Goal: Find specific page/section: Find specific page/section

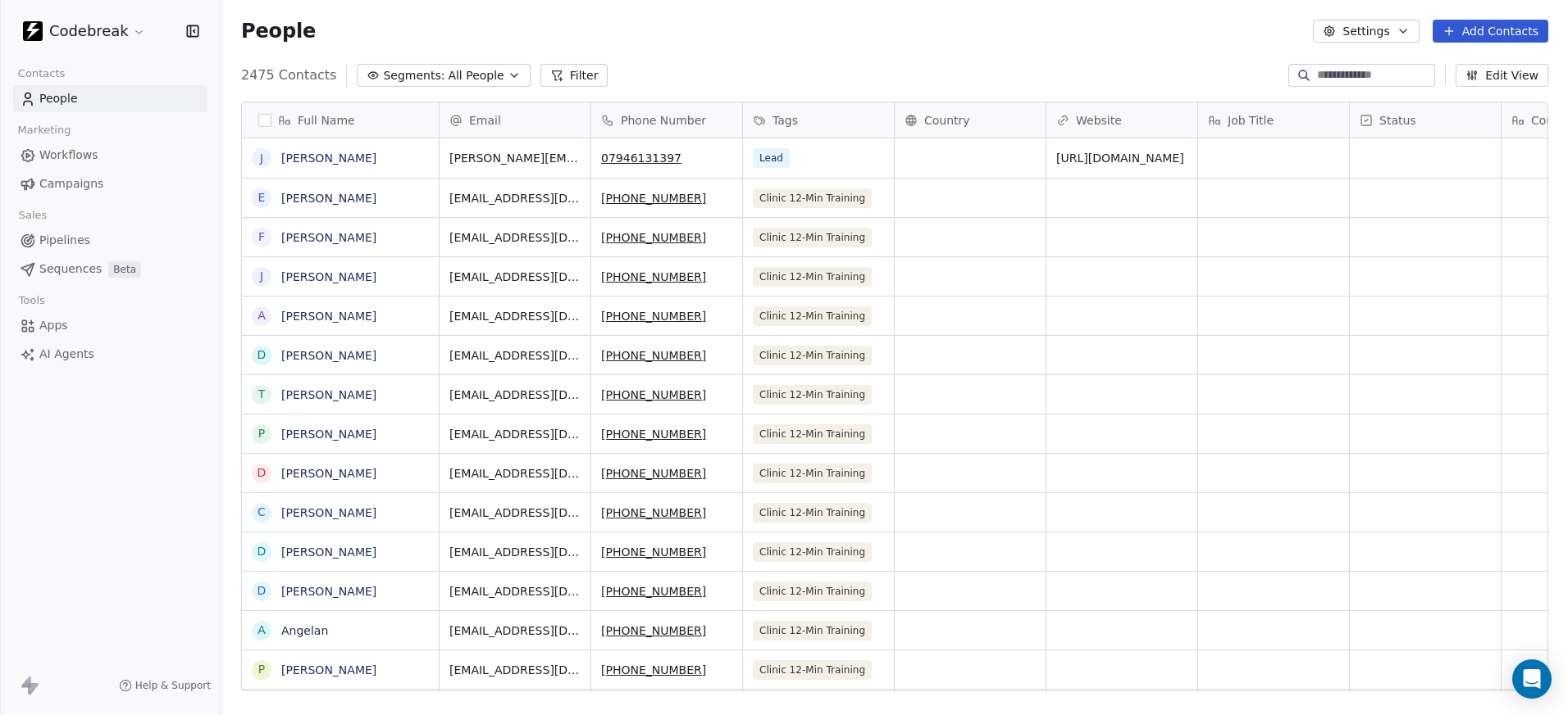
scroll to position [630, 1346]
click at [71, 155] on span "Workflows" at bounding box center [69, 155] width 59 height 17
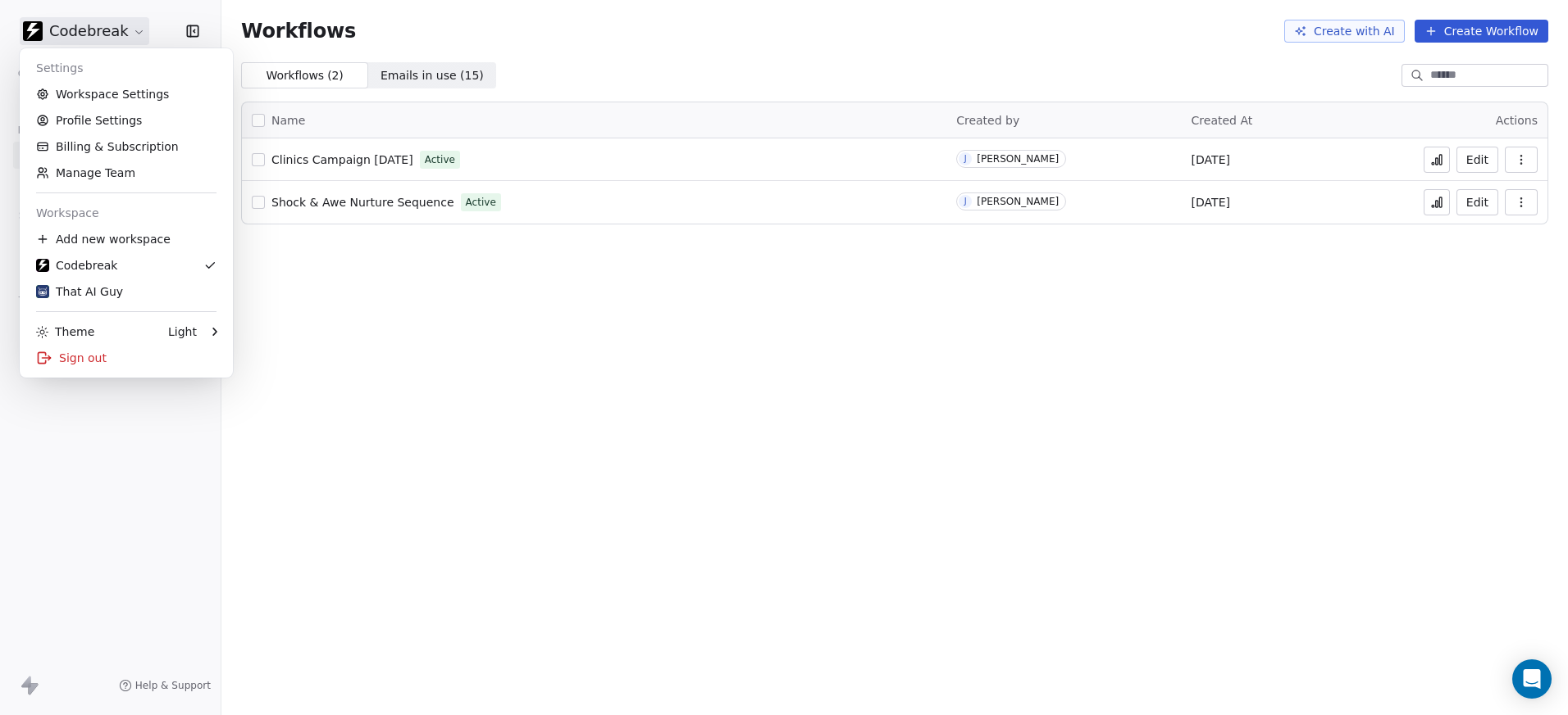
click at [122, 29] on html "Codebreak Contacts People Marketing Workflows Campaigns Sales Pipelines Sequenc…" at bounding box center [784, 358] width 1568 height 715
click at [84, 287] on div "That AI Guy" at bounding box center [79, 291] width 87 height 16
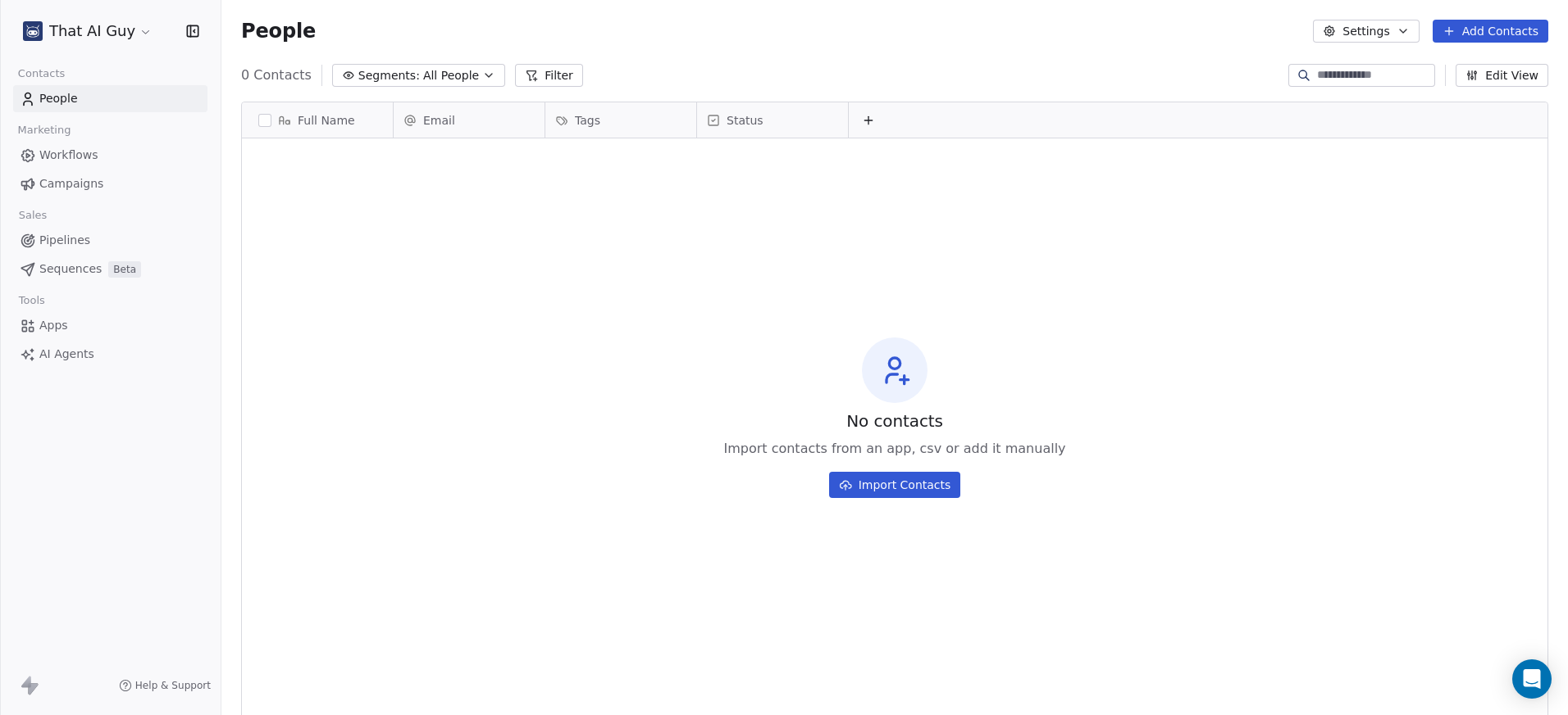
scroll to position [630, 1346]
click at [81, 159] on span "Workflows" at bounding box center [69, 155] width 59 height 17
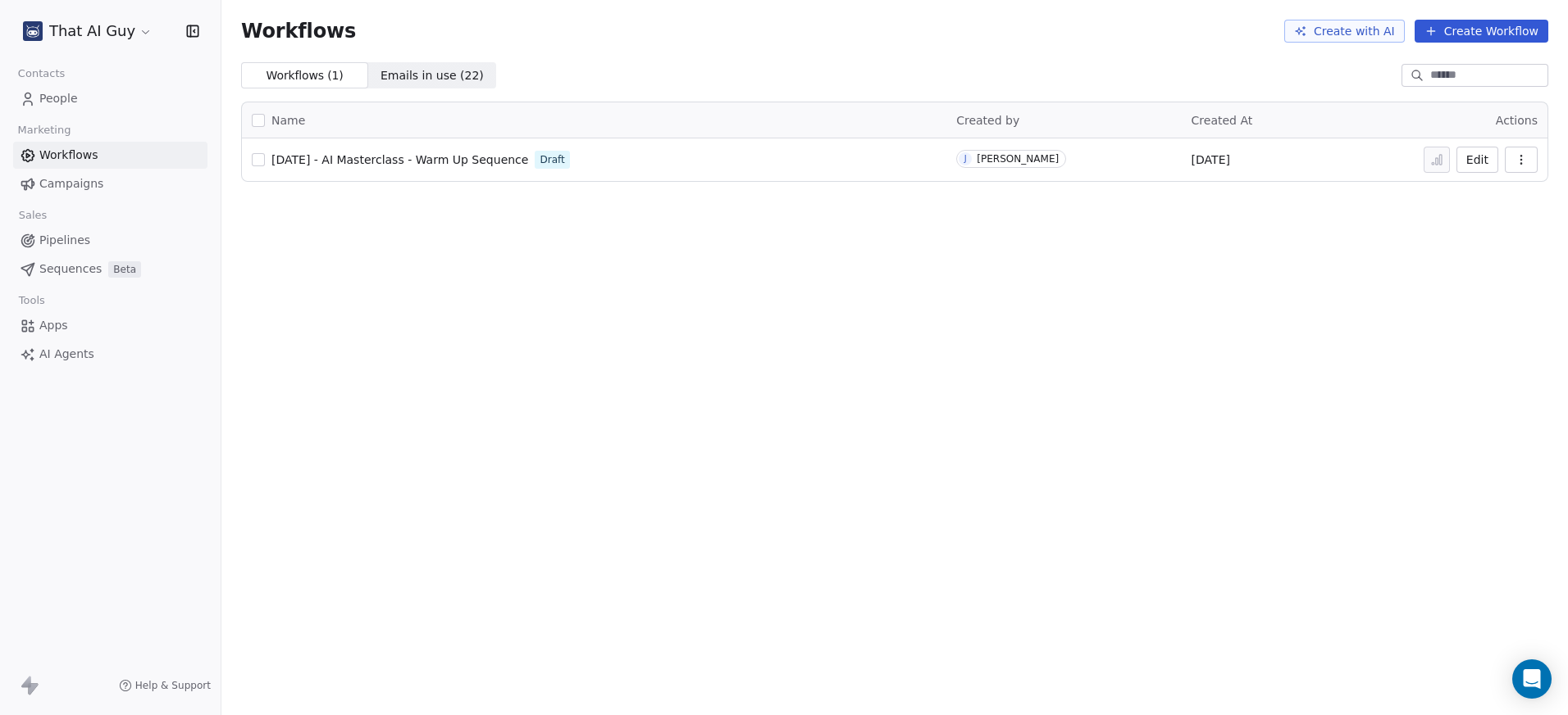
click at [463, 157] on span "[DATE] - AI Masterclass - Warm Up Sequence" at bounding box center [400, 159] width 257 height 13
click at [1534, 671] on icon "Open Intercom Messenger" at bounding box center [1532, 679] width 19 height 22
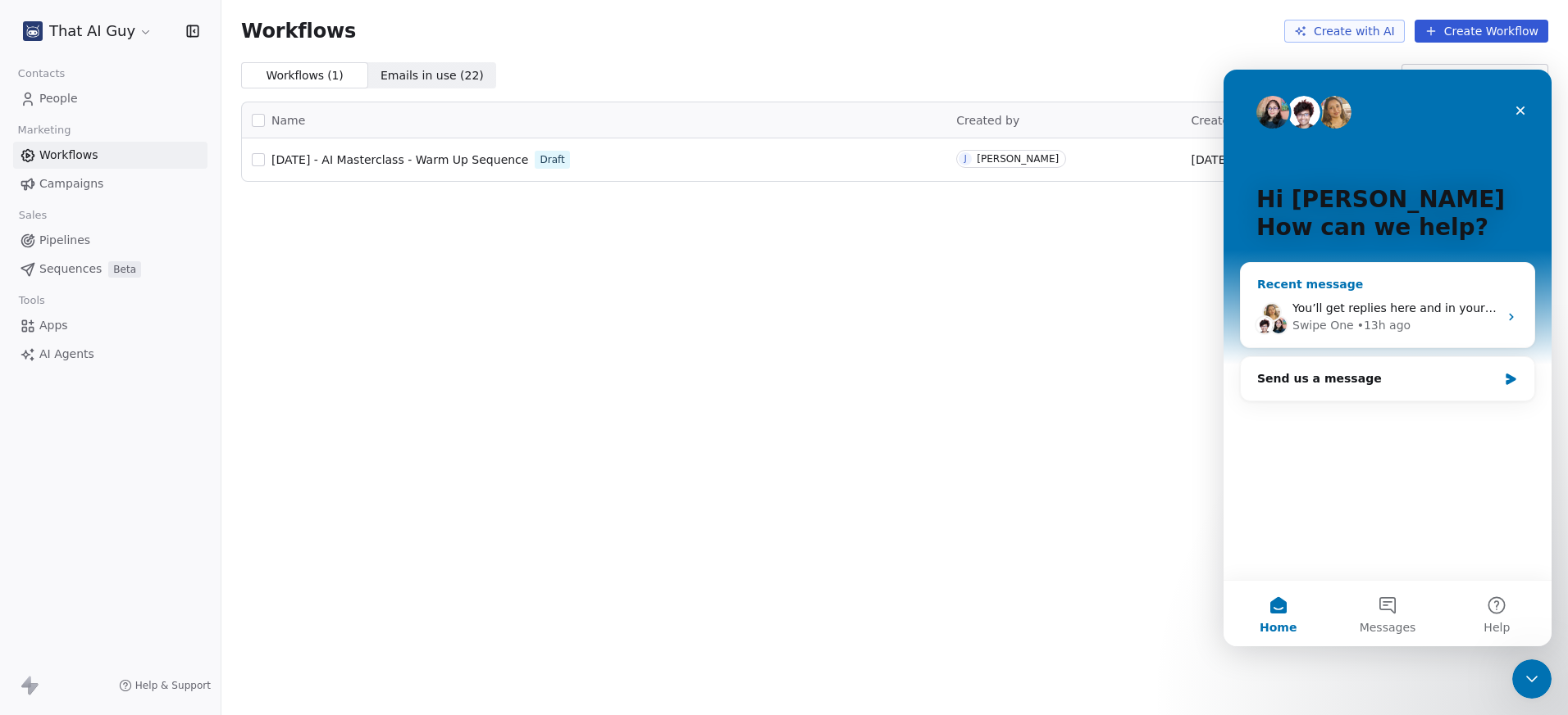
click at [1441, 317] on div "Swipe One • 13h ago" at bounding box center [1395, 326] width 206 height 17
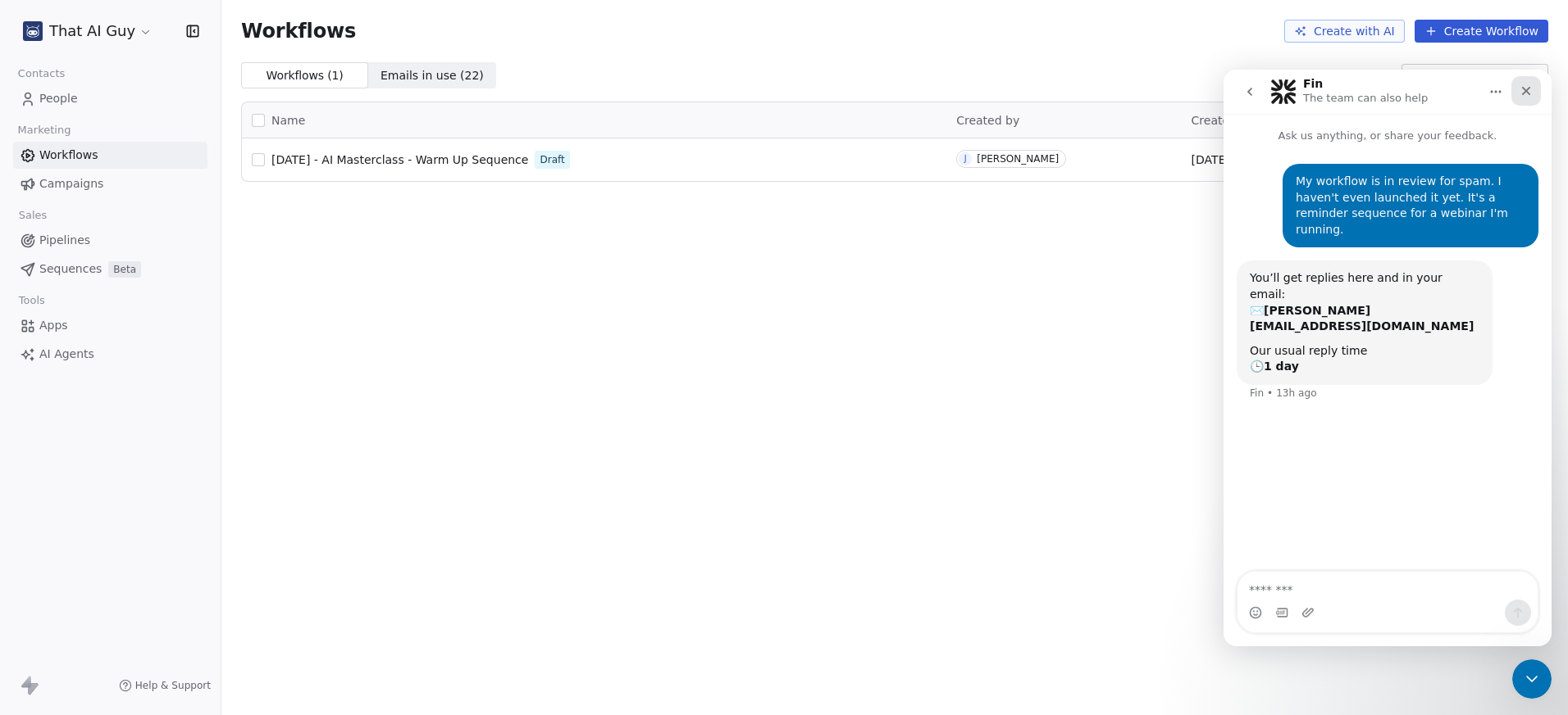
click at [1527, 90] on icon "Close" at bounding box center [1527, 91] width 9 height 9
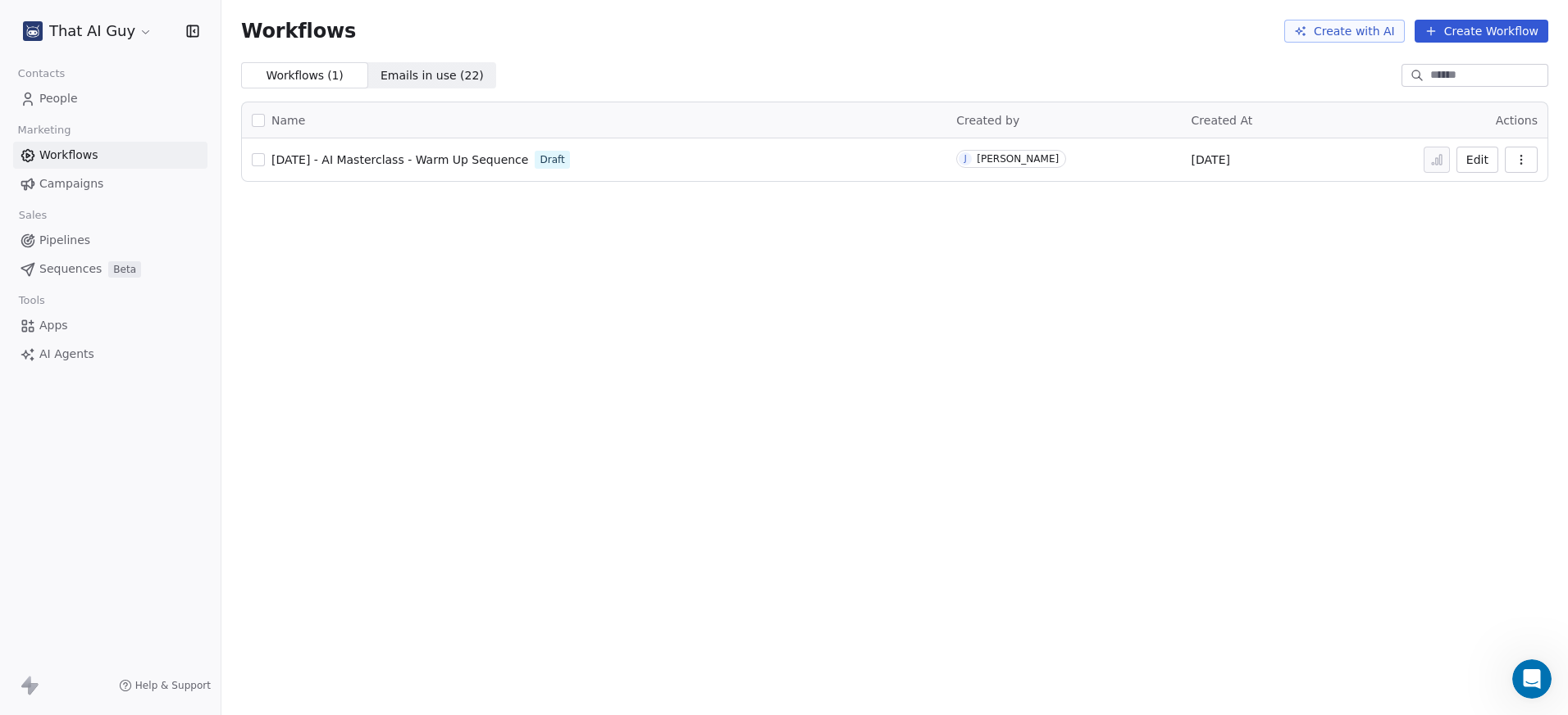
click at [433, 63] on span "Emails in use ( 22 ) Emails in use ( 22 )" at bounding box center [431, 75] width 127 height 26
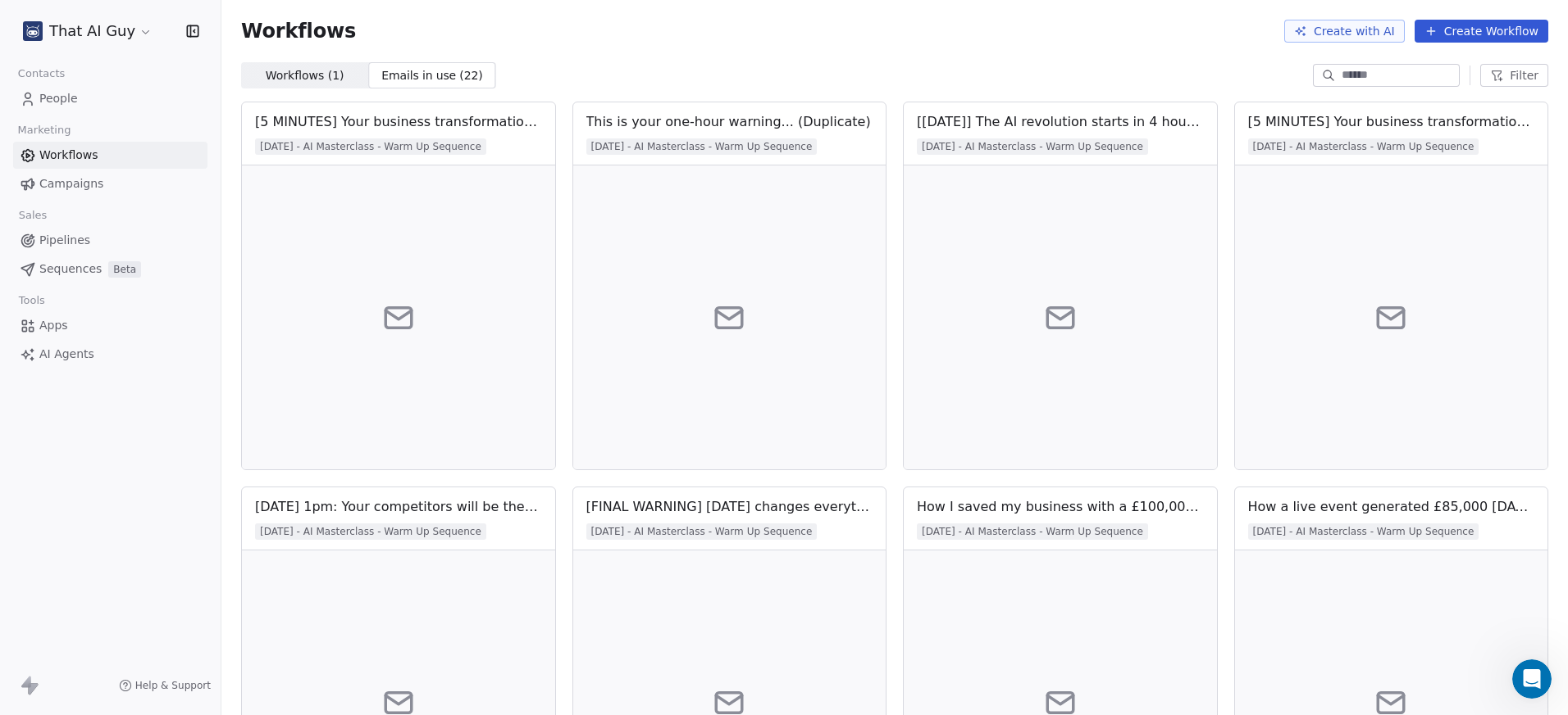
click at [288, 78] on span "Workflows ( 1 )" at bounding box center [304, 76] width 78 height 17
